Goal: Find specific page/section: Find specific page/section

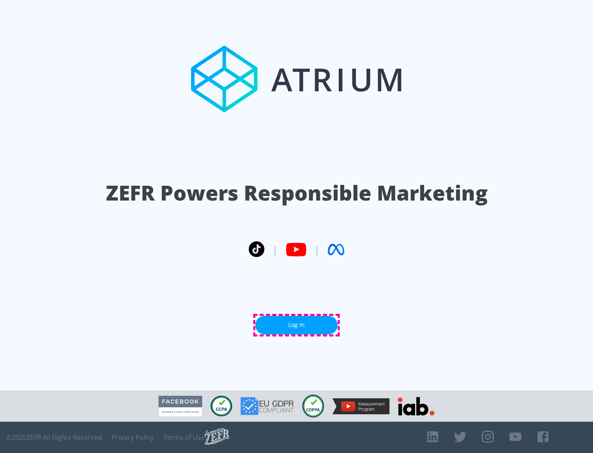
click at [296, 325] on link "Log In" at bounding box center [296, 325] width 82 height 19
